Goal: Transaction & Acquisition: Purchase product/service

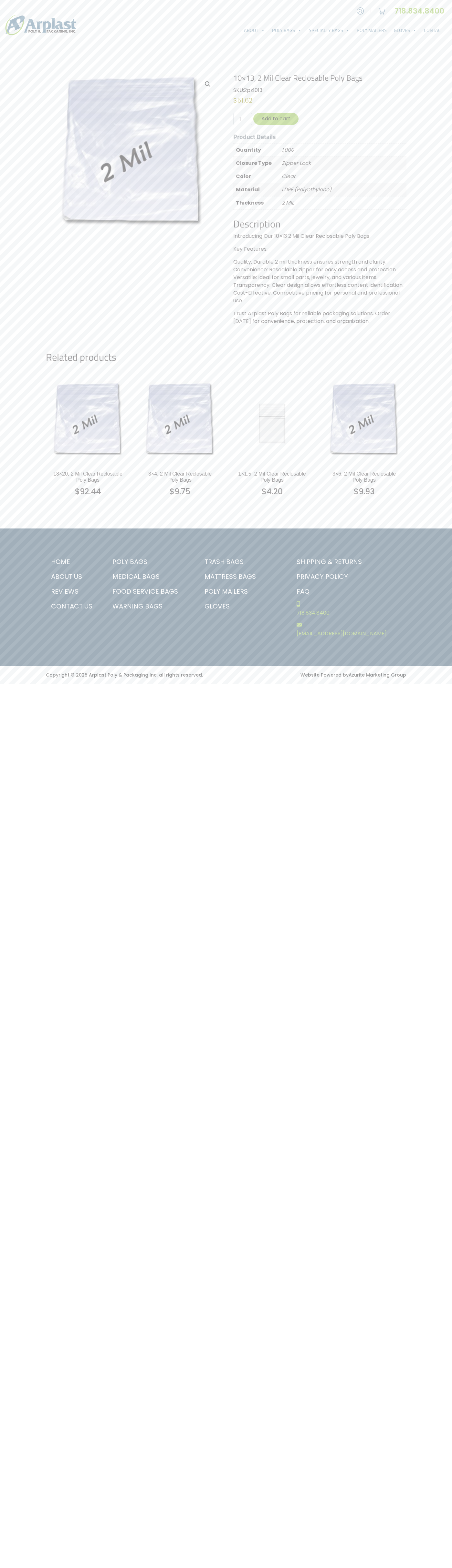
click at [72, 606] on link "Contact Us" at bounding box center [72, 606] width 54 height 15
click at [276, 119] on button "Add to cart" at bounding box center [276, 119] width 45 height 12
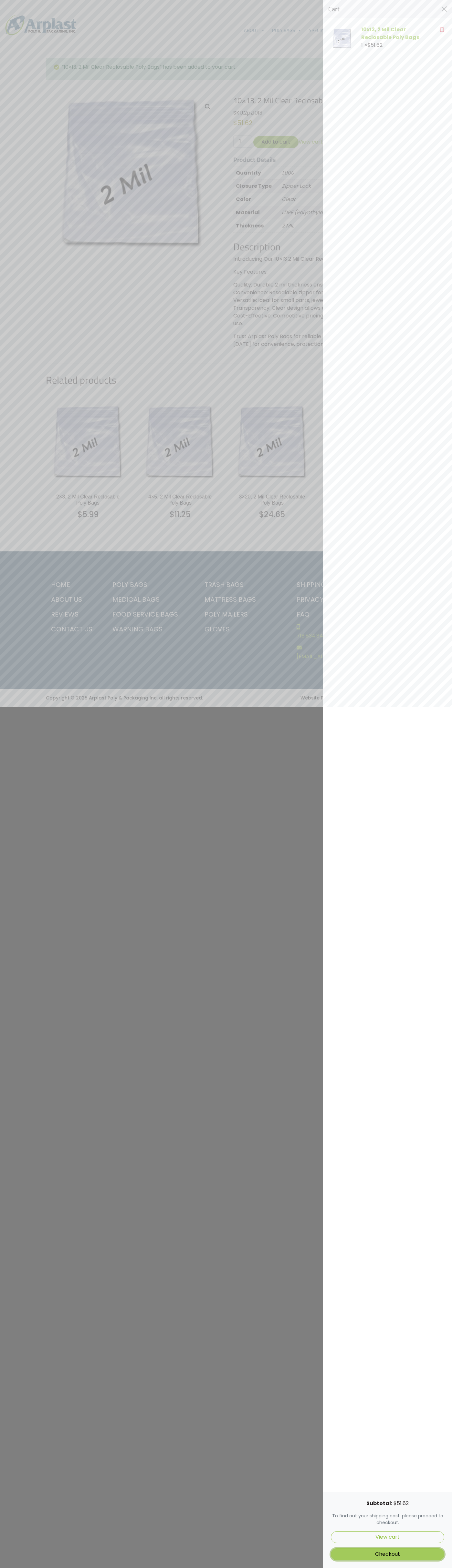
click at [387, 1554] on link "Checkout" at bounding box center [387, 1555] width 113 height 12
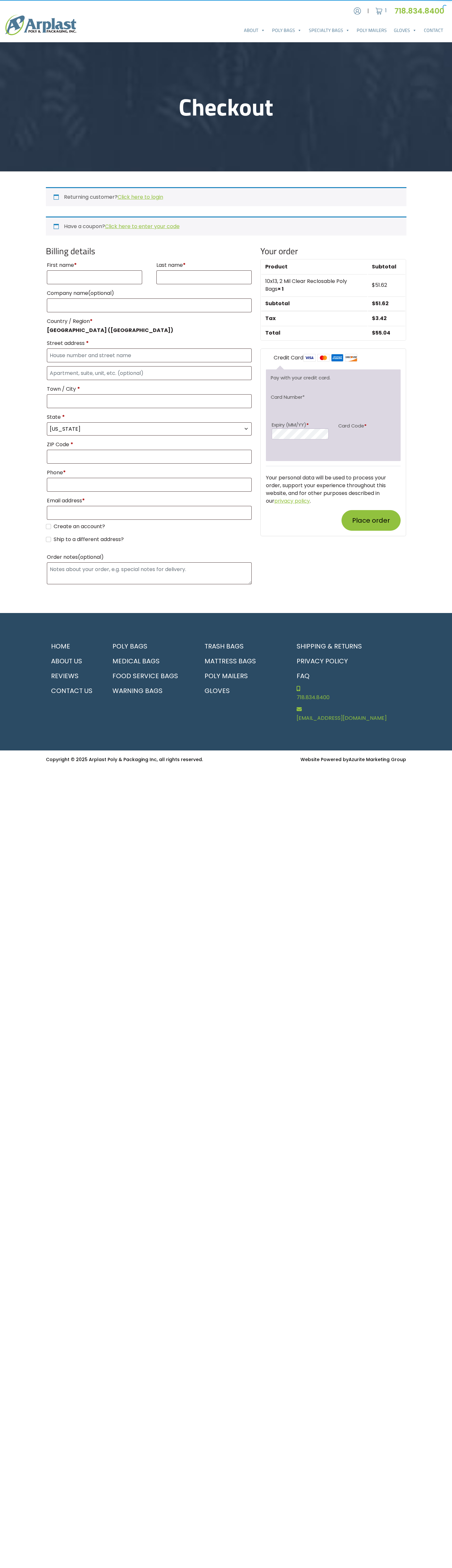
select select "NJ"
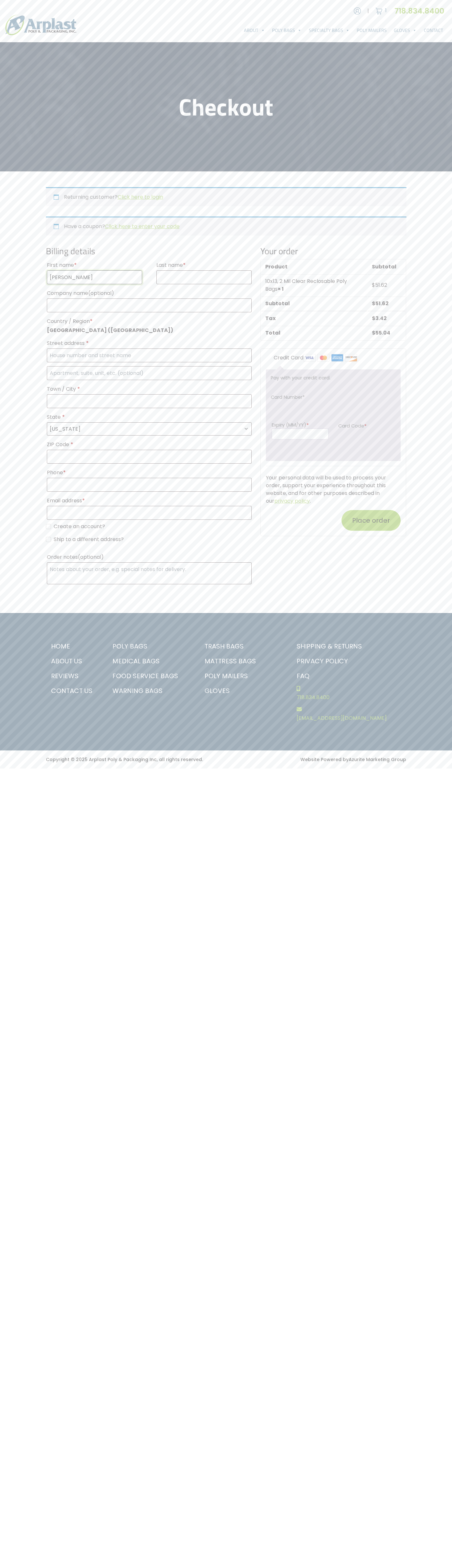
type input "John"
type input "Smith"
type input "John Smith"
type input "1600 Amphitheatre Parkway"
type input "First floor"
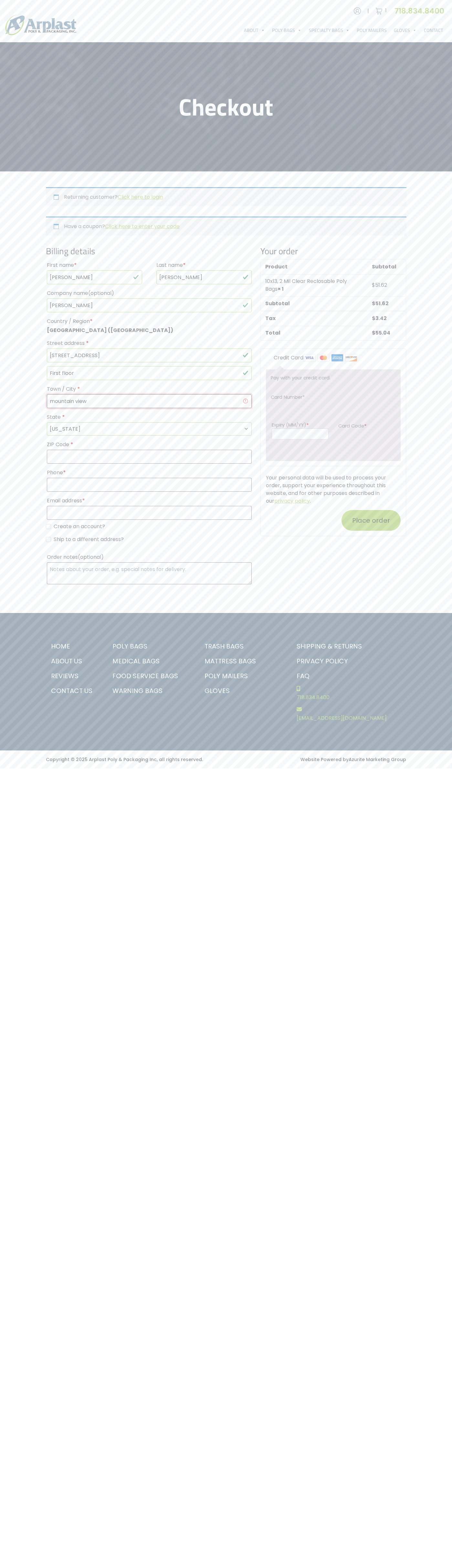
type input "mountain view"
select select "CA"
type input "94043"
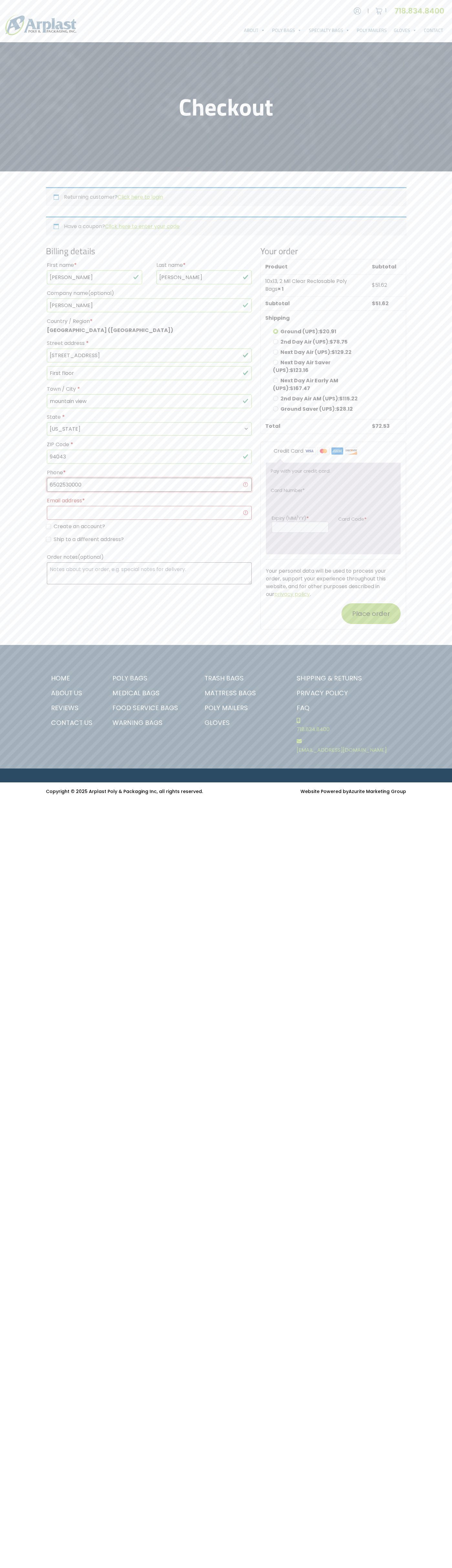
type input "6502530000"
type input "johnsmith008@storebotmail.joonix.net"
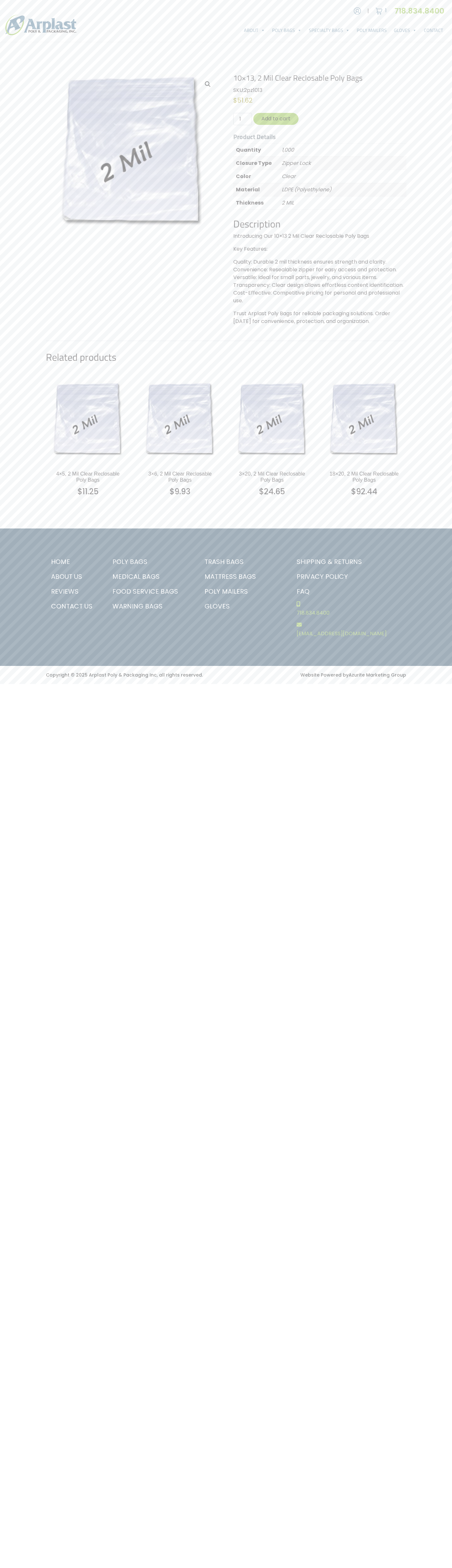
click at [379, 11] on img at bounding box center [379, 11] width 10 height 10
